Goal: Task Accomplishment & Management: Use online tool/utility

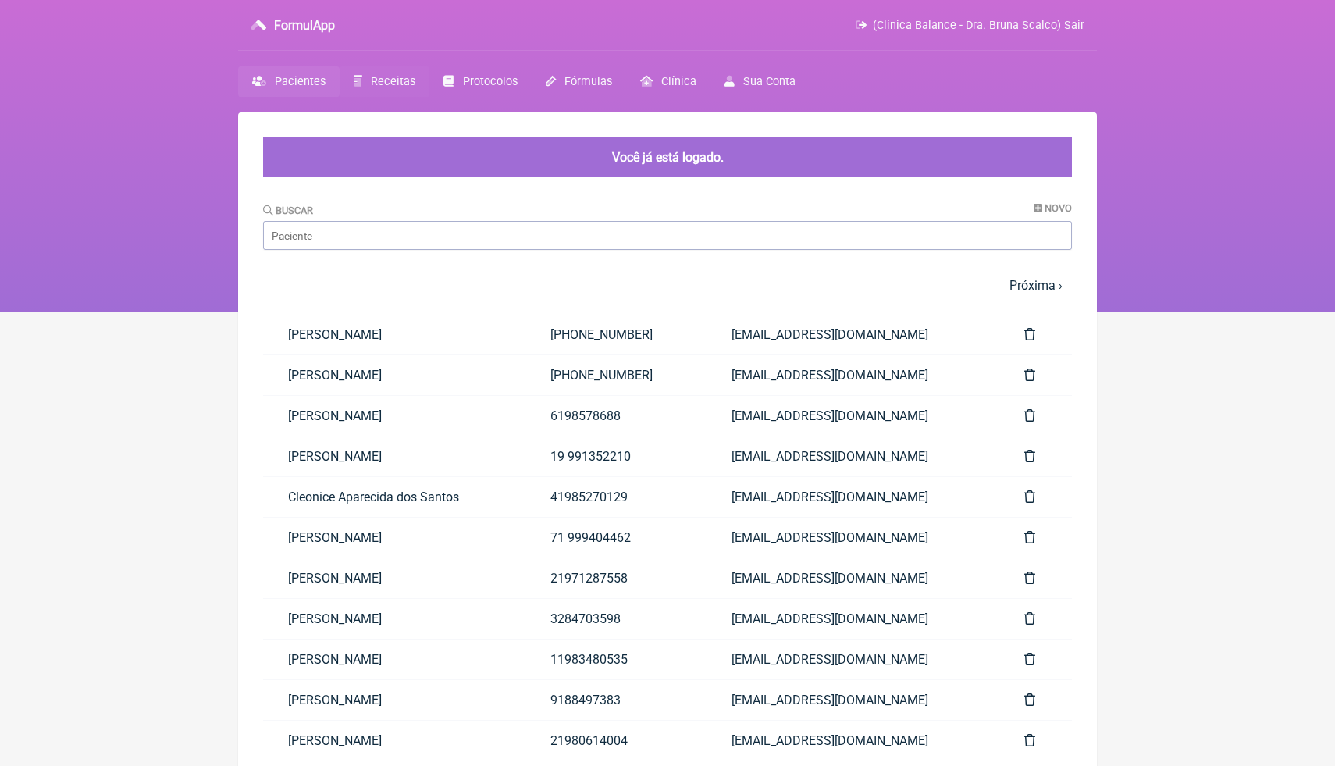
click at [404, 85] on span "Receitas" at bounding box center [393, 81] width 44 height 13
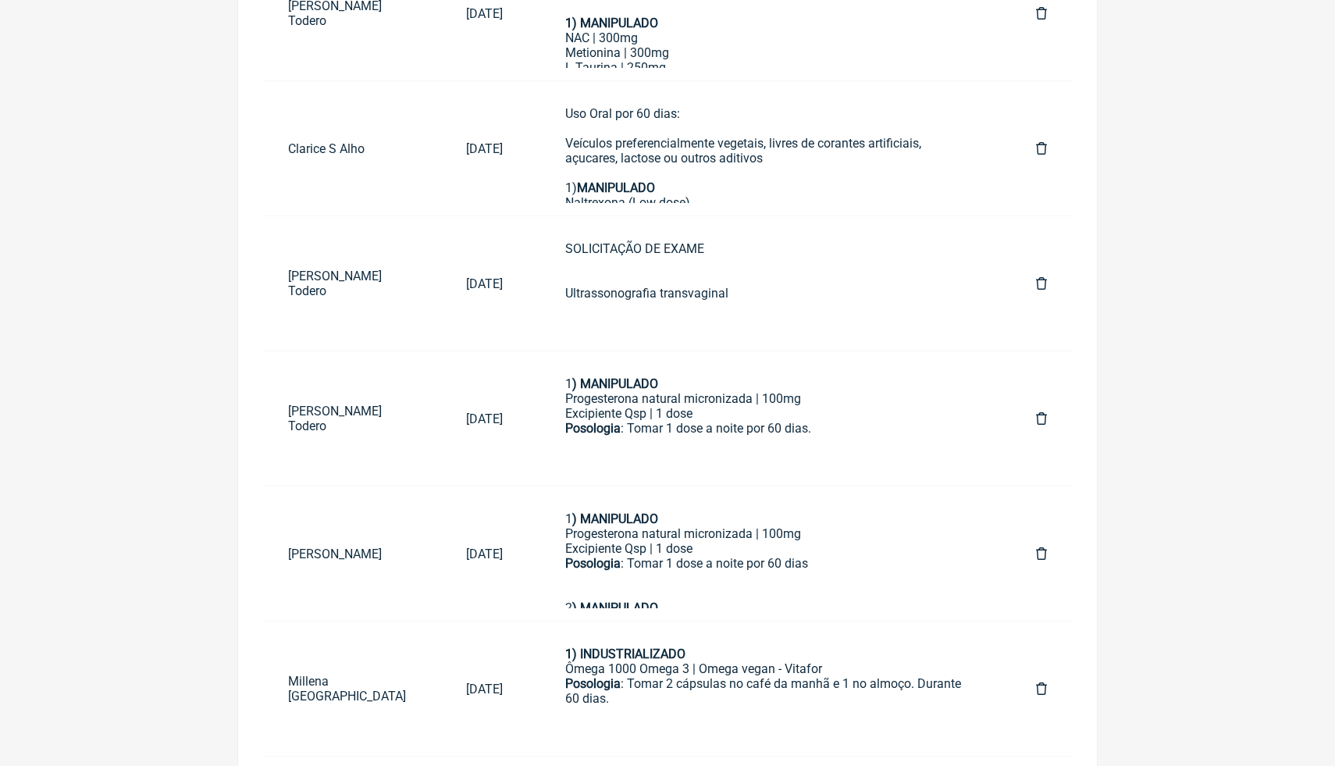
scroll to position [500, 0]
click at [833, 410] on div "Excipiente Qsp | 1 dose" at bounding box center [769, 411] width 408 height 15
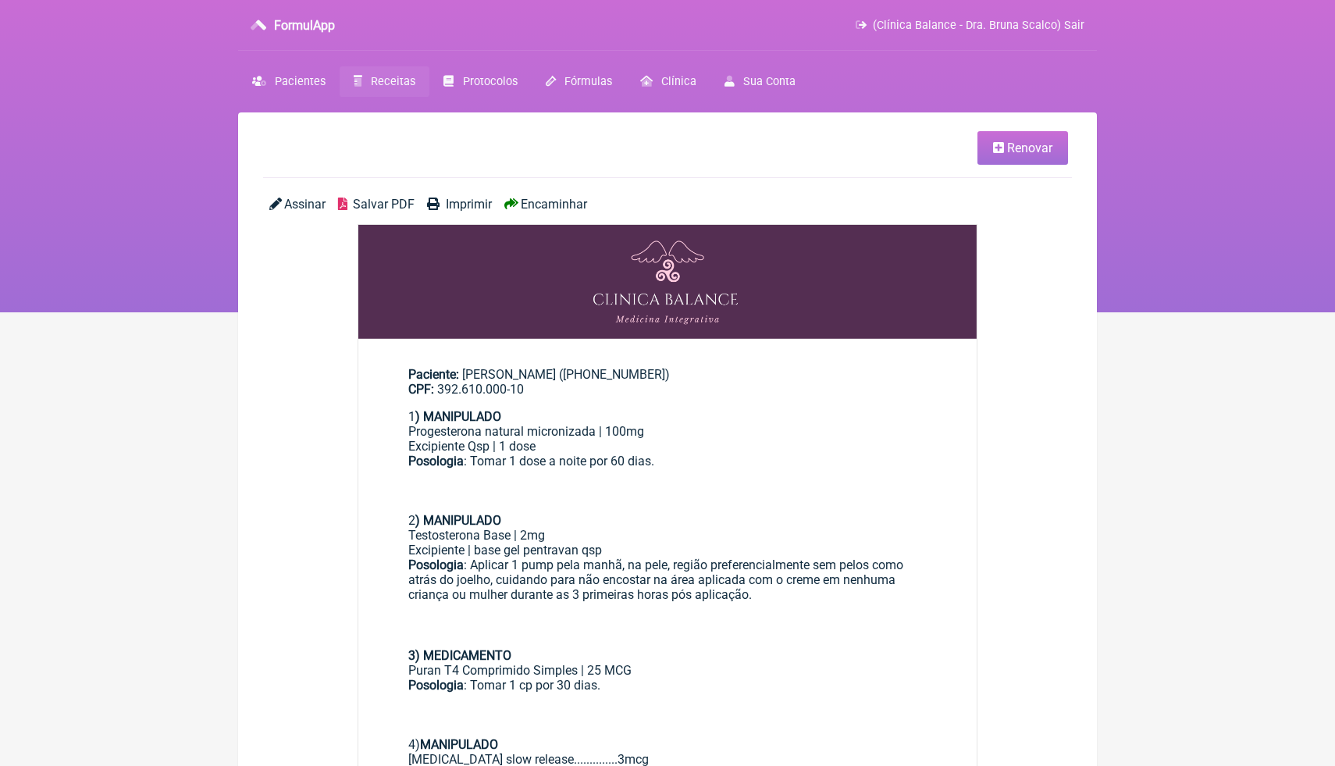
click at [782, 415] on div "1 ) MANIPULADO" at bounding box center [667, 416] width 518 height 15
click at [681, 500] on div at bounding box center [667, 498] width 518 height 30
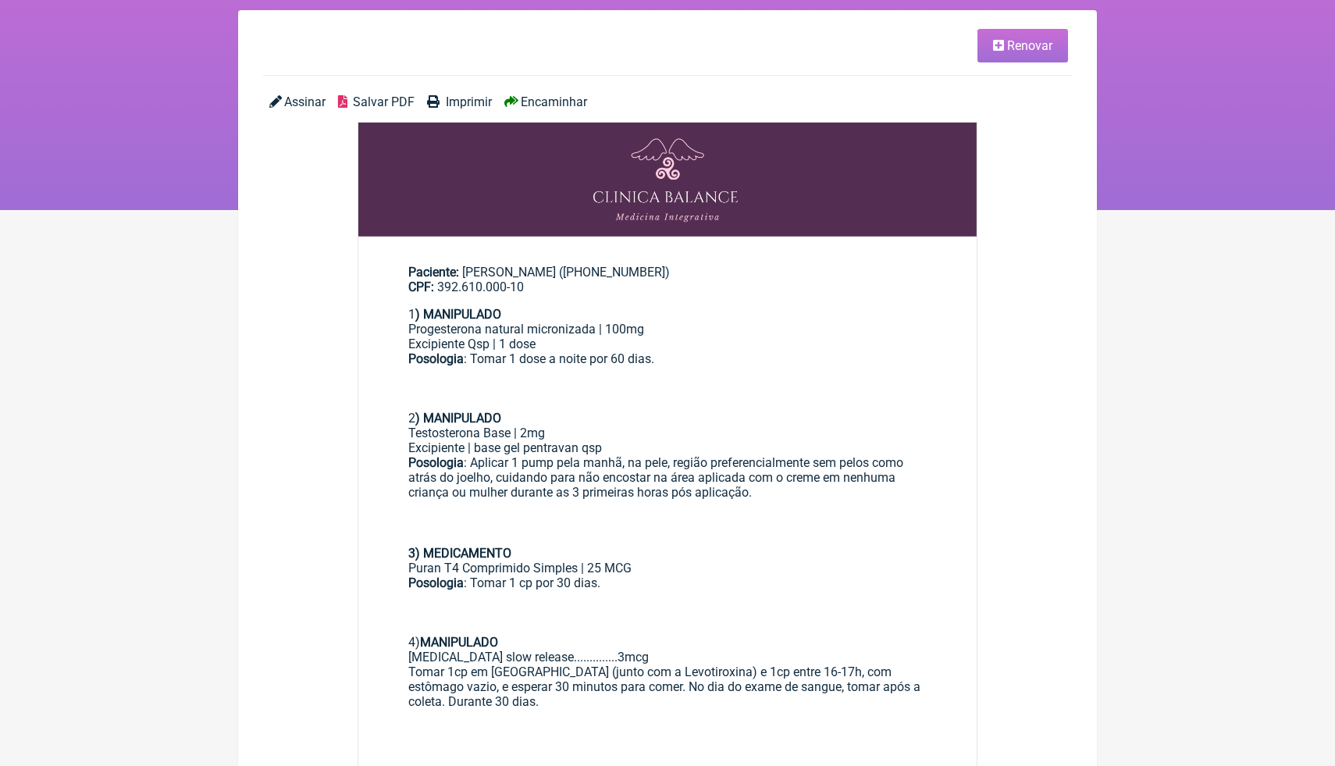
scroll to position [156, 0]
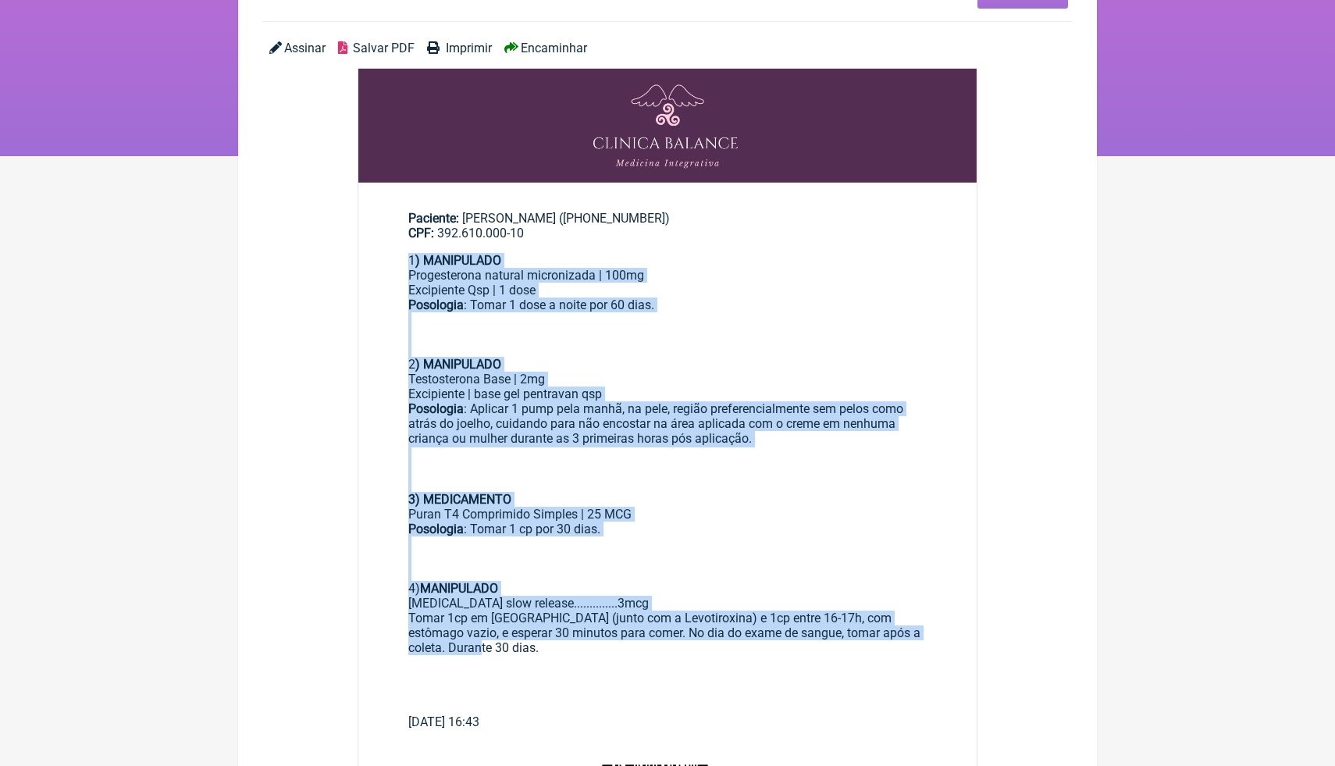
drag, startPoint x: 457, startPoint y: 648, endPoint x: 404, endPoint y: 265, distance: 386.8
click at [404, 260] on main "Paciente: [PERSON_NAME] ([PHONE_NUMBER]) CPF: 392.610.000-10 1 ) MANIPULADO Pro…" at bounding box center [667, 464] width 618 height 556
copy div "1 ) MANIPULADO Progesterona natural micronizada | 100mg Excipiente Qsp | 1 dose…"
